Goal: Task Accomplishment & Management: Manage account settings

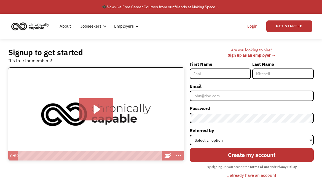
click at [244, 27] on link "Login" at bounding box center [252, 26] width 17 height 18
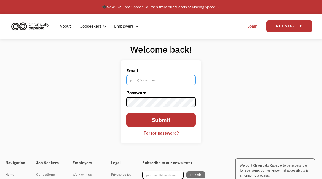
type input "[EMAIL_ADDRESS][DOMAIN_NAME]"
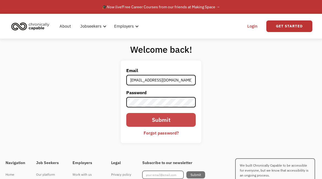
click at [159, 119] on input "Submit" at bounding box center [160, 120] width 69 height 14
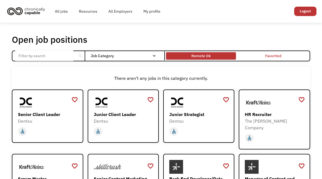
click at [199, 56] on div "Remote Ok" at bounding box center [200, 55] width 19 height 7
